Goal: Task Accomplishment & Management: Manage account settings

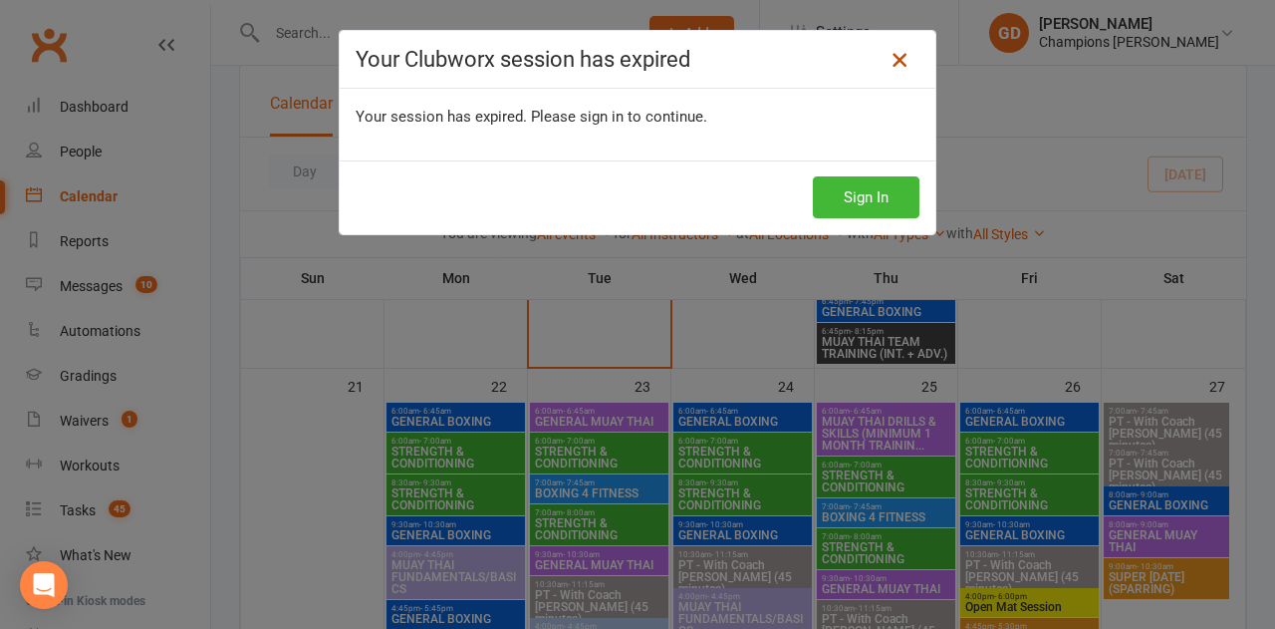
scroll to position [40, 0]
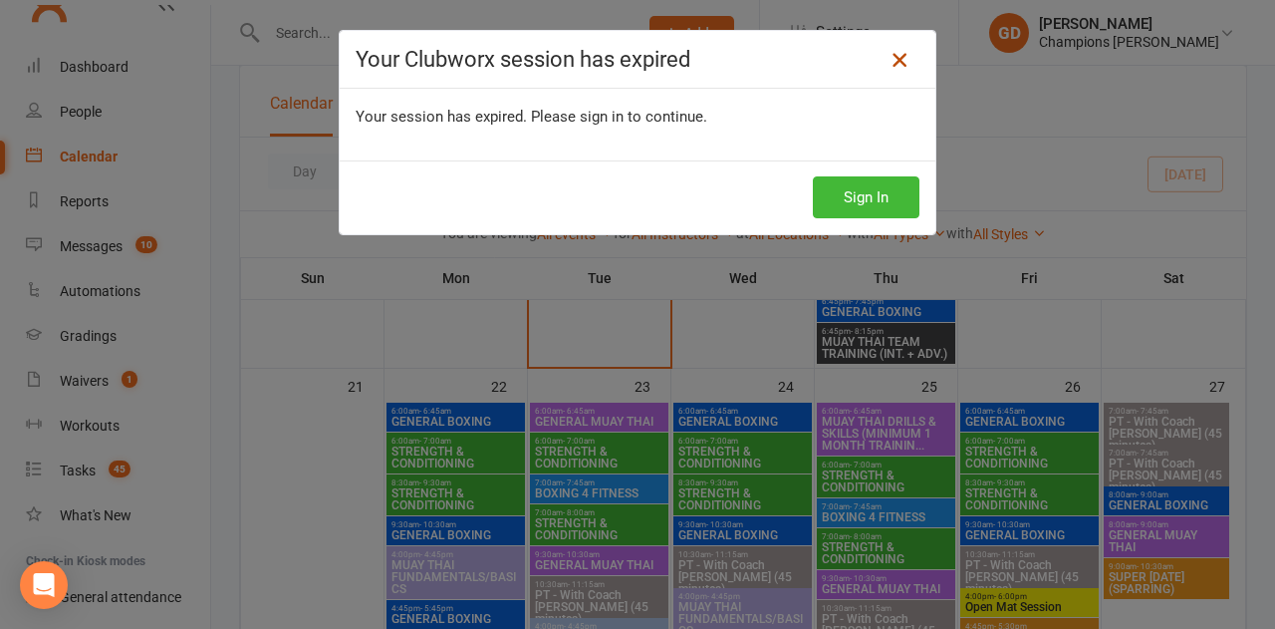
click at [890, 57] on icon at bounding box center [900, 60] width 24 height 24
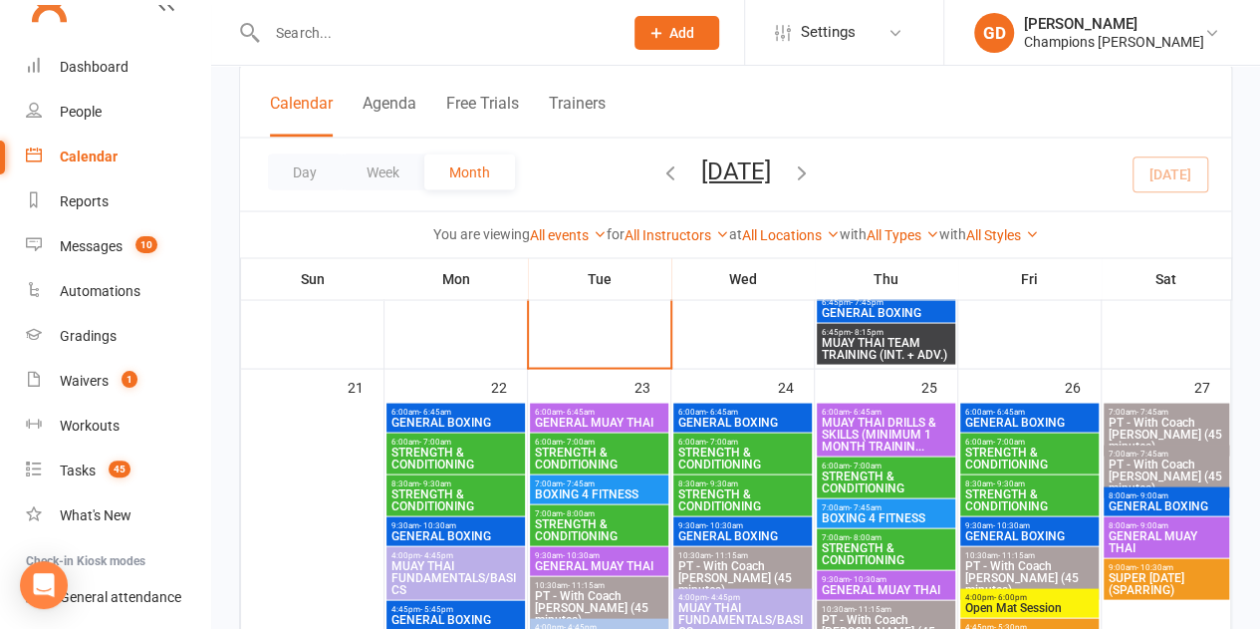
click at [87, 145] on link "Calendar" at bounding box center [118, 156] width 184 height 45
click at [83, 103] on link "People" at bounding box center [118, 112] width 184 height 45
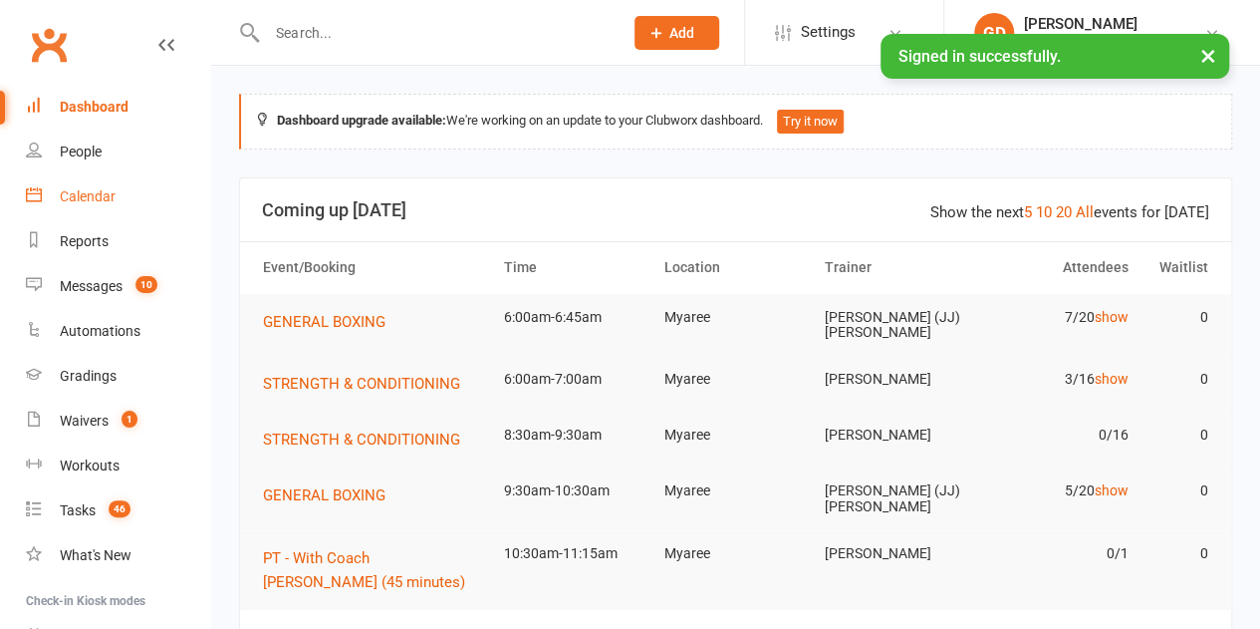
click at [108, 199] on div "Calendar" at bounding box center [88, 196] width 56 height 16
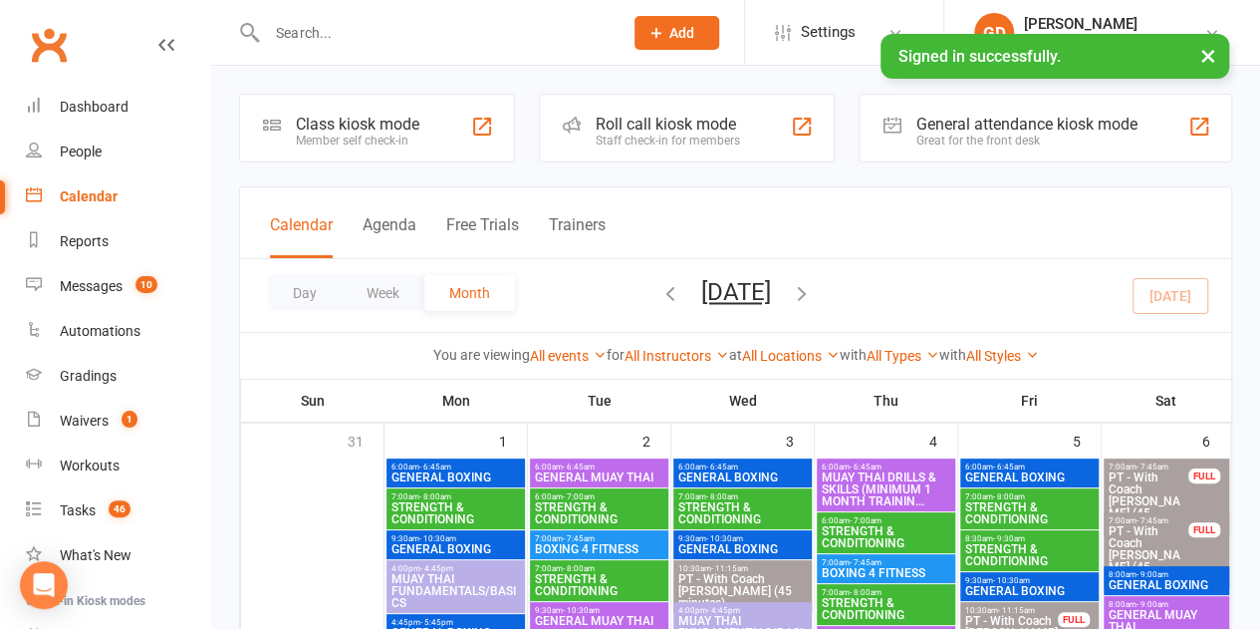
click at [257, 344] on div "You are viewing All events All events Empty events Full events Non-empty events…" at bounding box center [735, 355] width 969 height 23
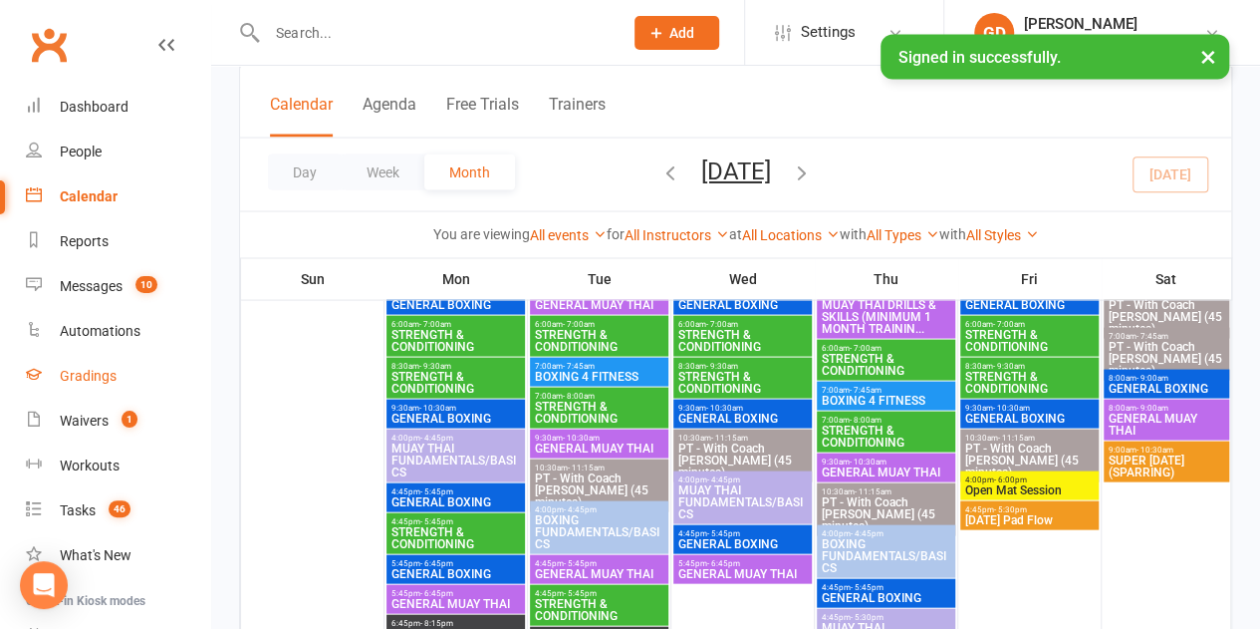
scroll to position [1863, 0]
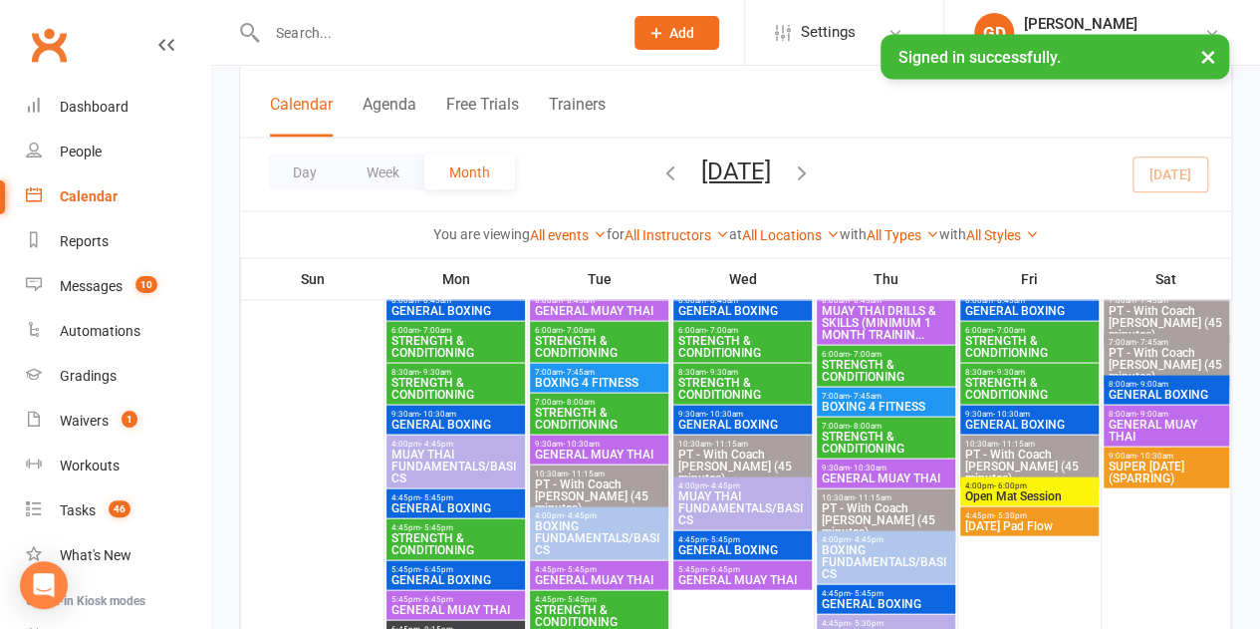
click at [418, 344] on span "STRENGTH & CONDITIONING" at bounding box center [456, 346] width 131 height 24
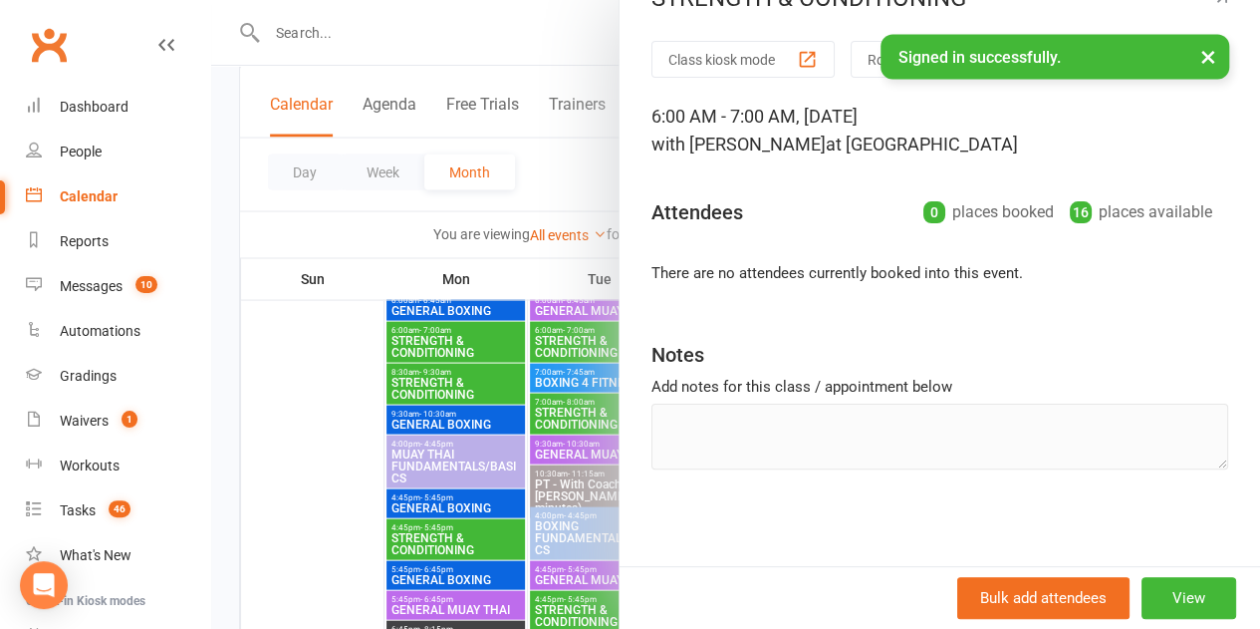
scroll to position [0, 0]
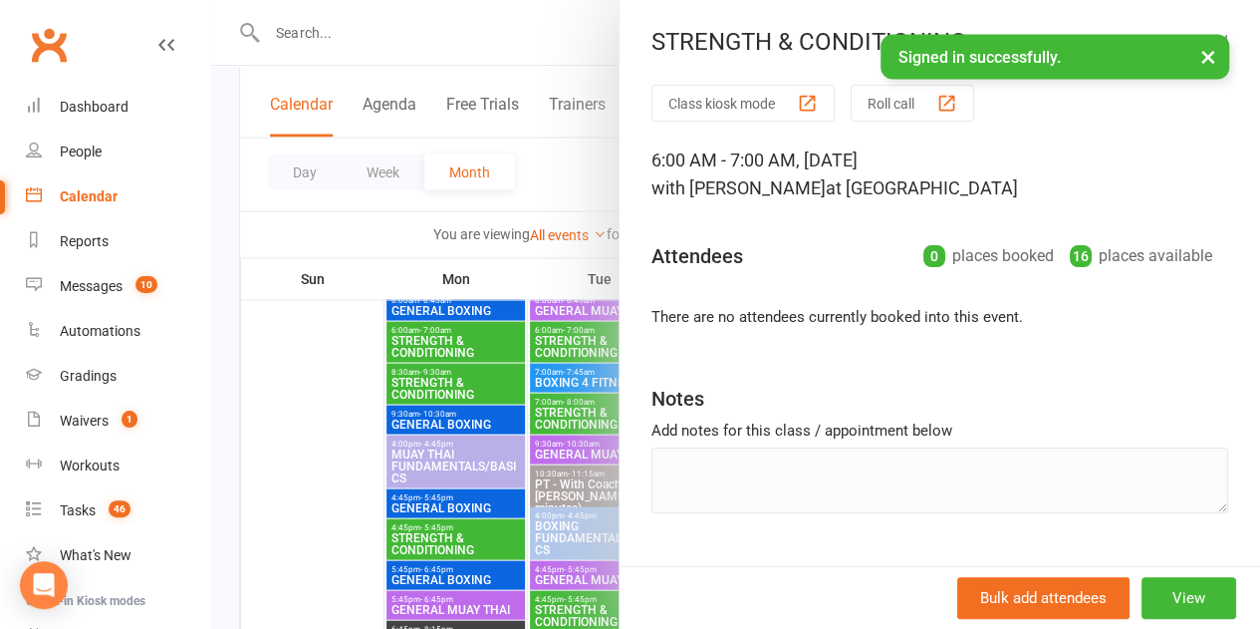
click at [427, 337] on div at bounding box center [735, 314] width 1049 height 629
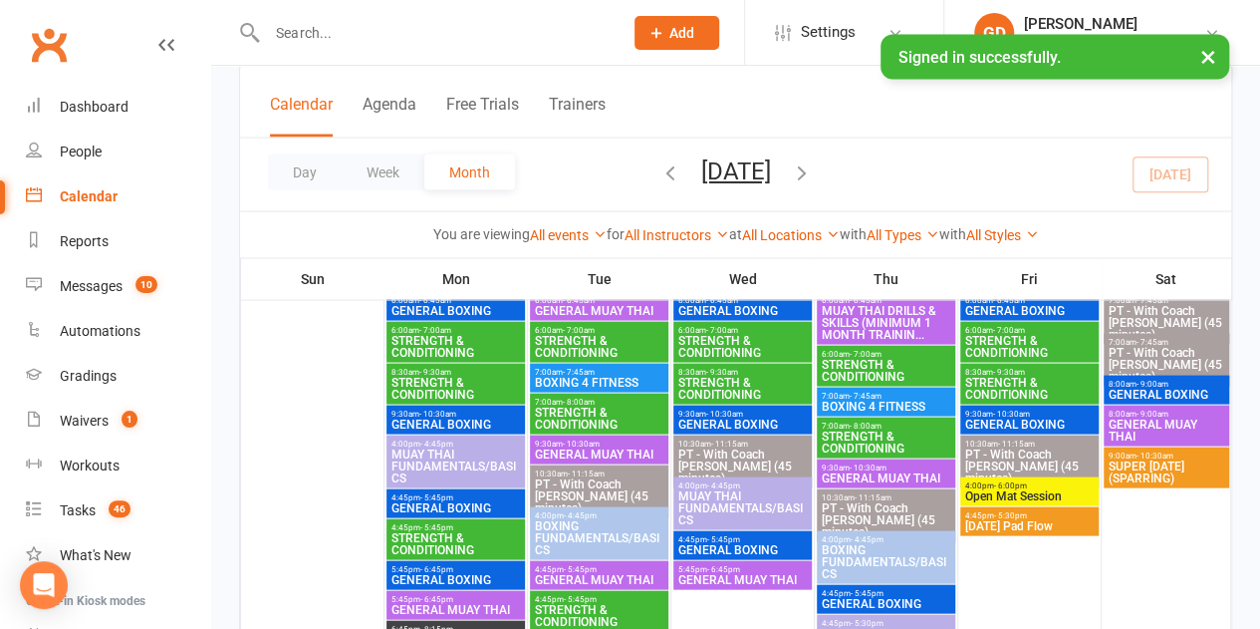
click at [458, 339] on span "STRENGTH & CONDITIONING" at bounding box center [456, 346] width 131 height 24
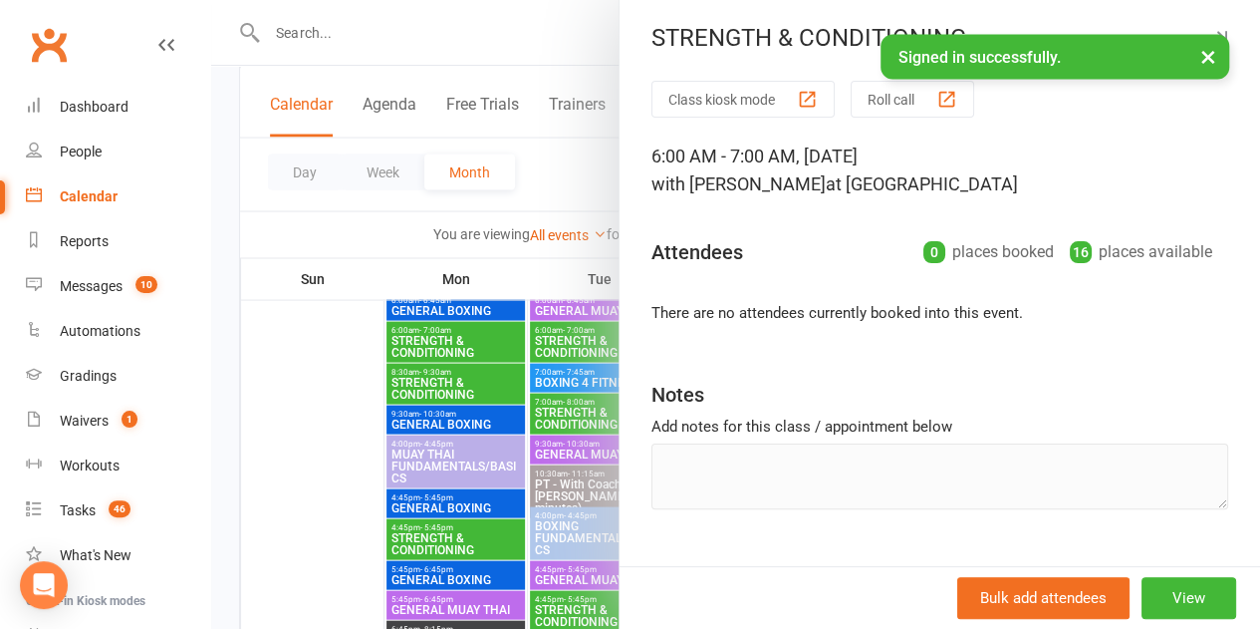
scroll to position [3, 0]
click at [404, 365] on div at bounding box center [735, 314] width 1049 height 629
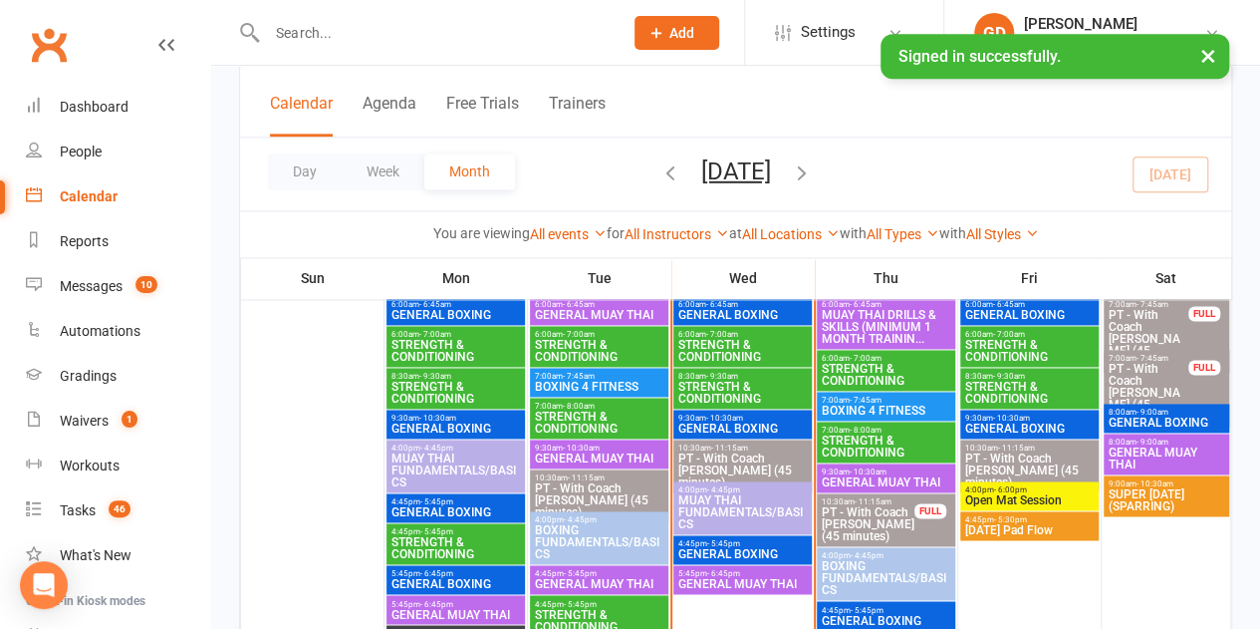
scroll to position [1273, 0]
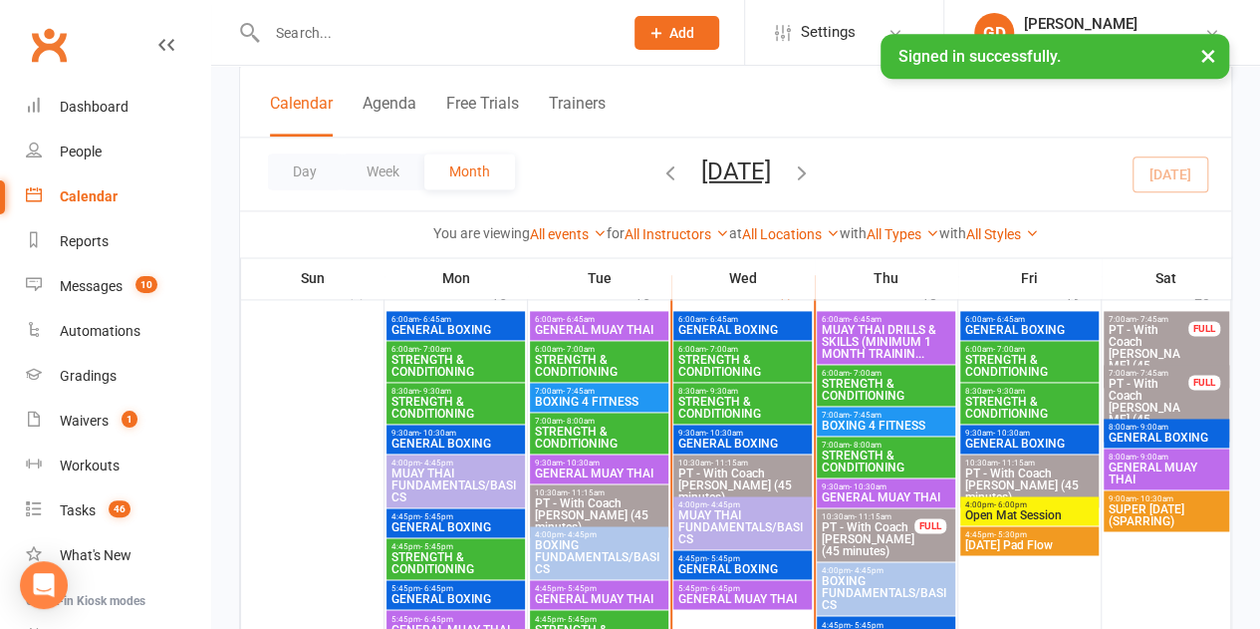
click at [432, 355] on span "STRENGTH & CONDITIONING" at bounding box center [456, 366] width 131 height 24
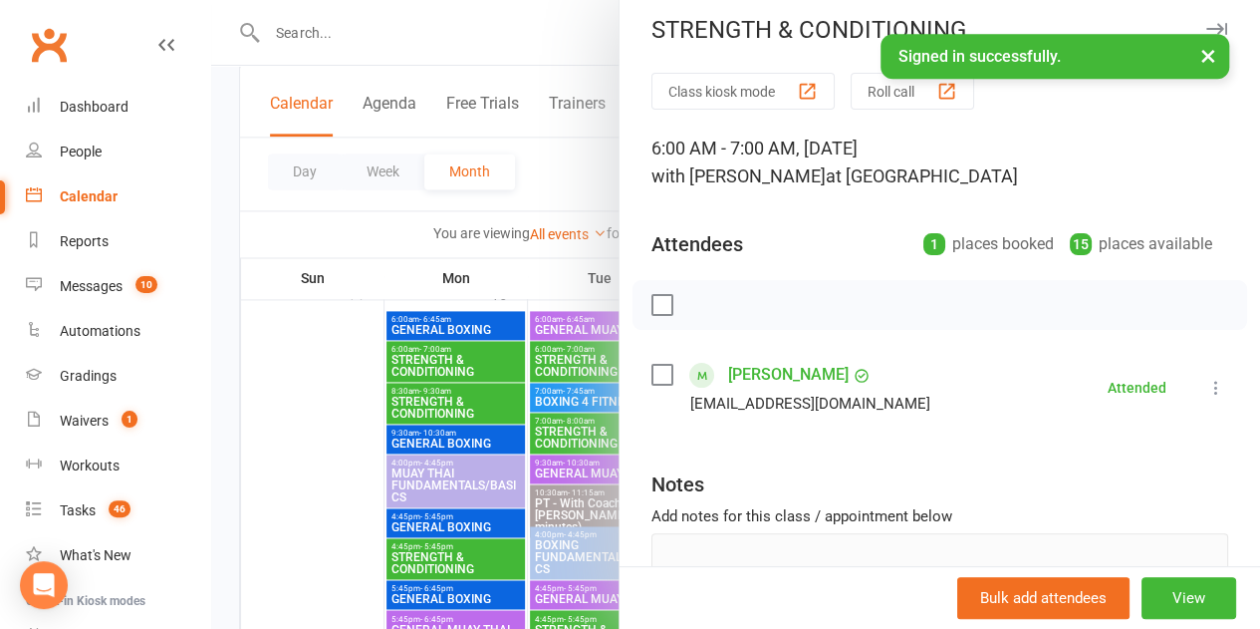
scroll to position [0, 0]
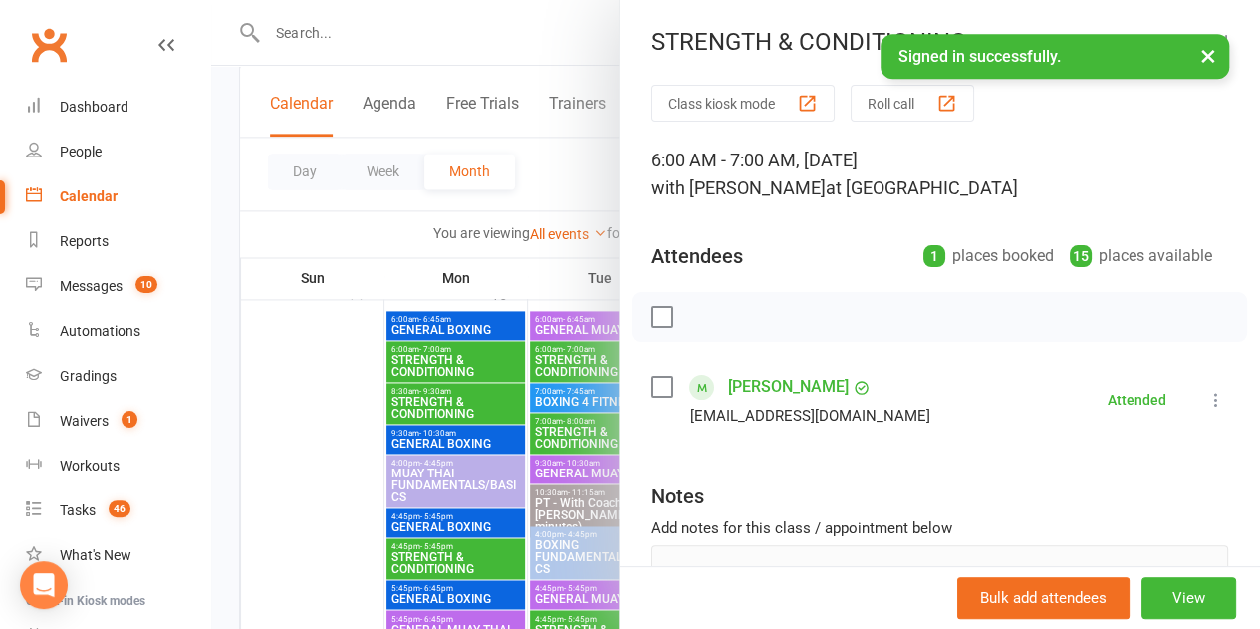
click at [332, 473] on div at bounding box center [735, 314] width 1049 height 629
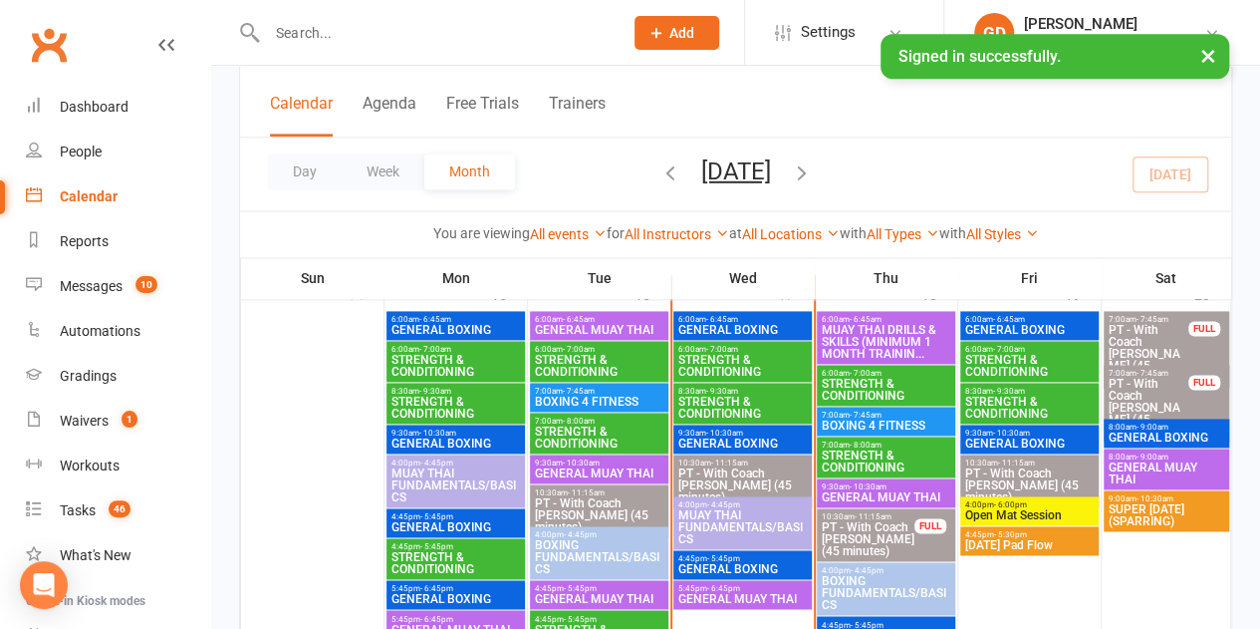
click at [729, 346] on span "- 7:00am" at bounding box center [722, 349] width 32 height 9
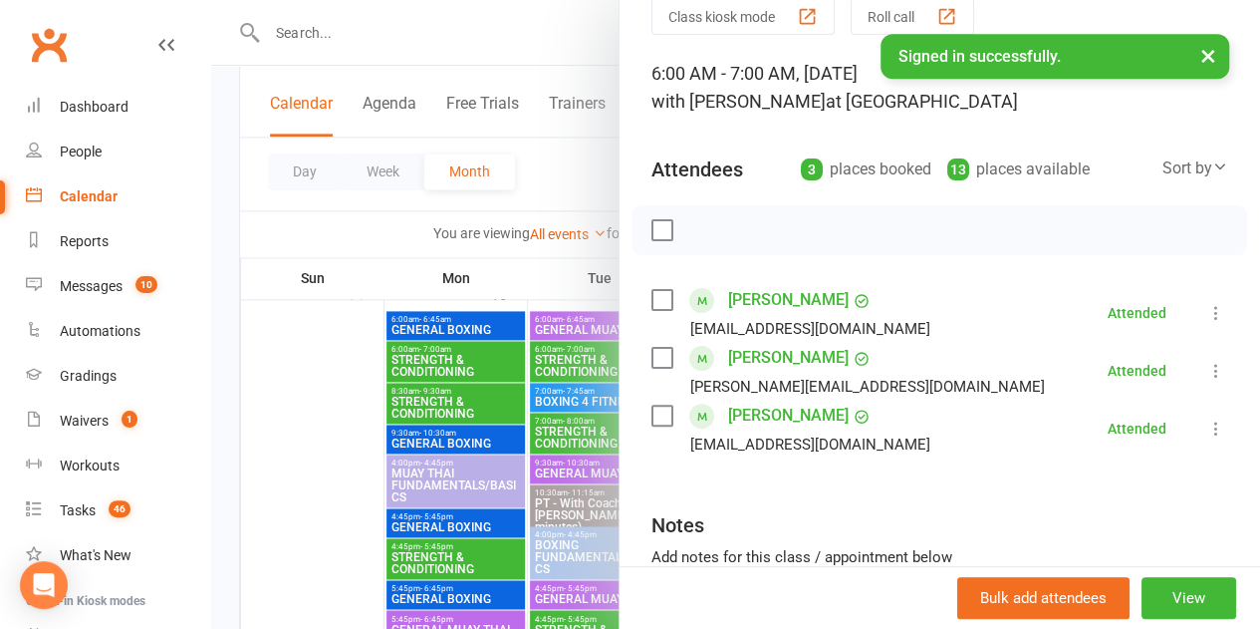
scroll to position [90, 0]
